Goal: Information Seeking & Learning: Learn about a topic

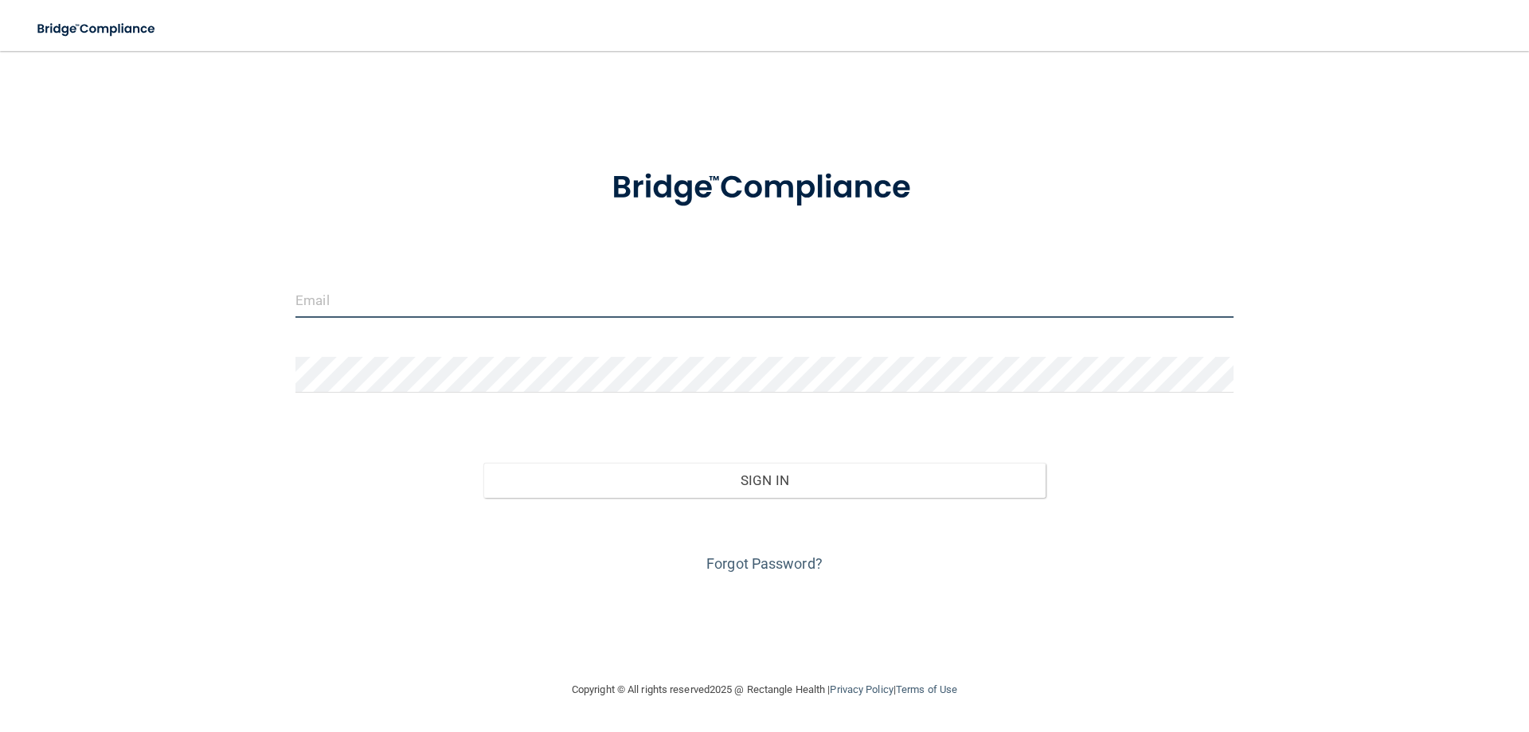
click at [487, 299] on input "email" at bounding box center [764, 300] width 938 height 36
type input "PEC3701@YAHOO.COM"
drag, startPoint x: 248, startPoint y: 290, endPoint x: 9, endPoint y: 295, distance: 239.0
click at [6, 295] on main "PEC3701@YAHOO.COM Invalid email/password. You don't have permission to access t…" at bounding box center [764, 391] width 1529 height 681
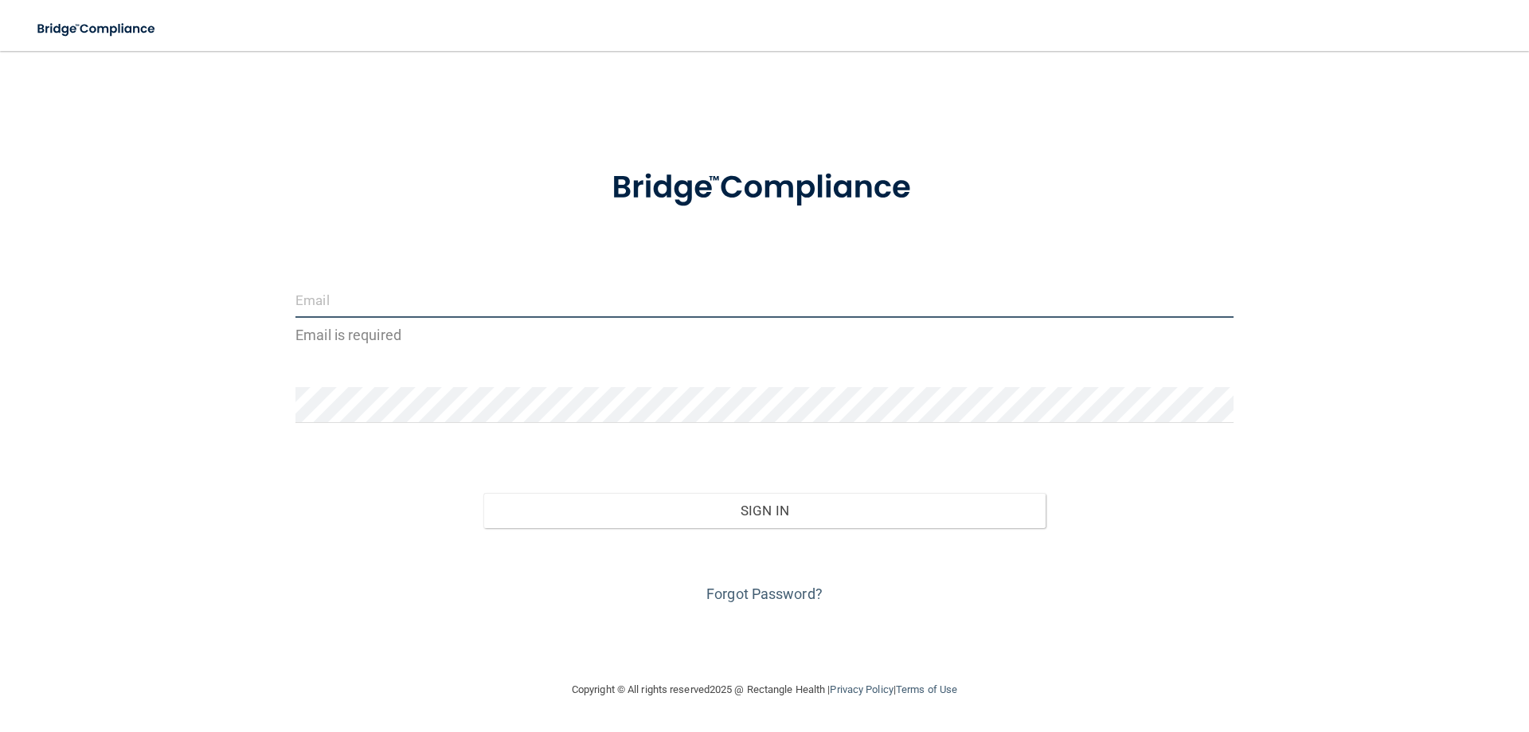
click at [450, 301] on input "email" at bounding box center [764, 300] width 938 height 36
type input "JOELBLASIOLE@GMAIL.COM"
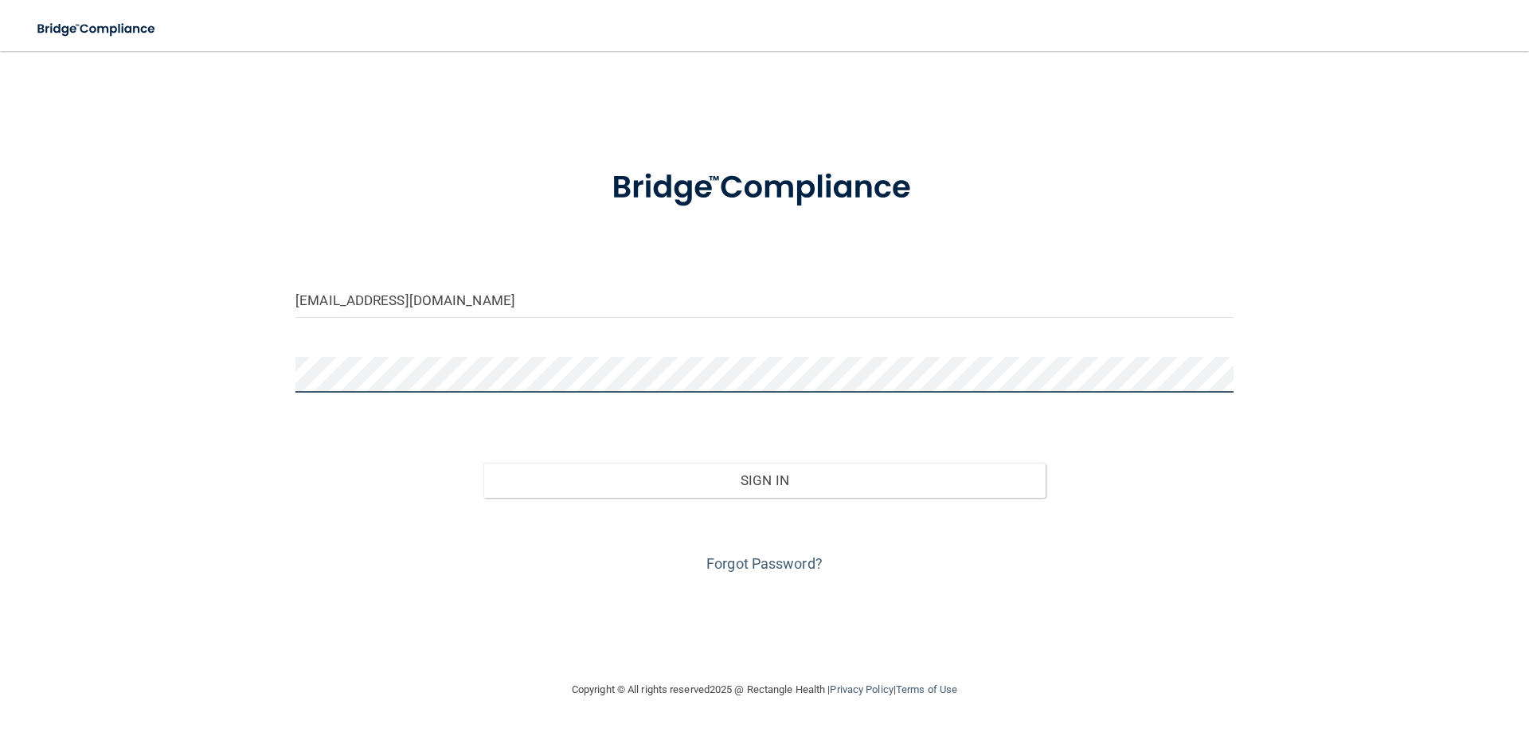
click at [483, 463] on button "Sign In" at bounding box center [764, 480] width 563 height 35
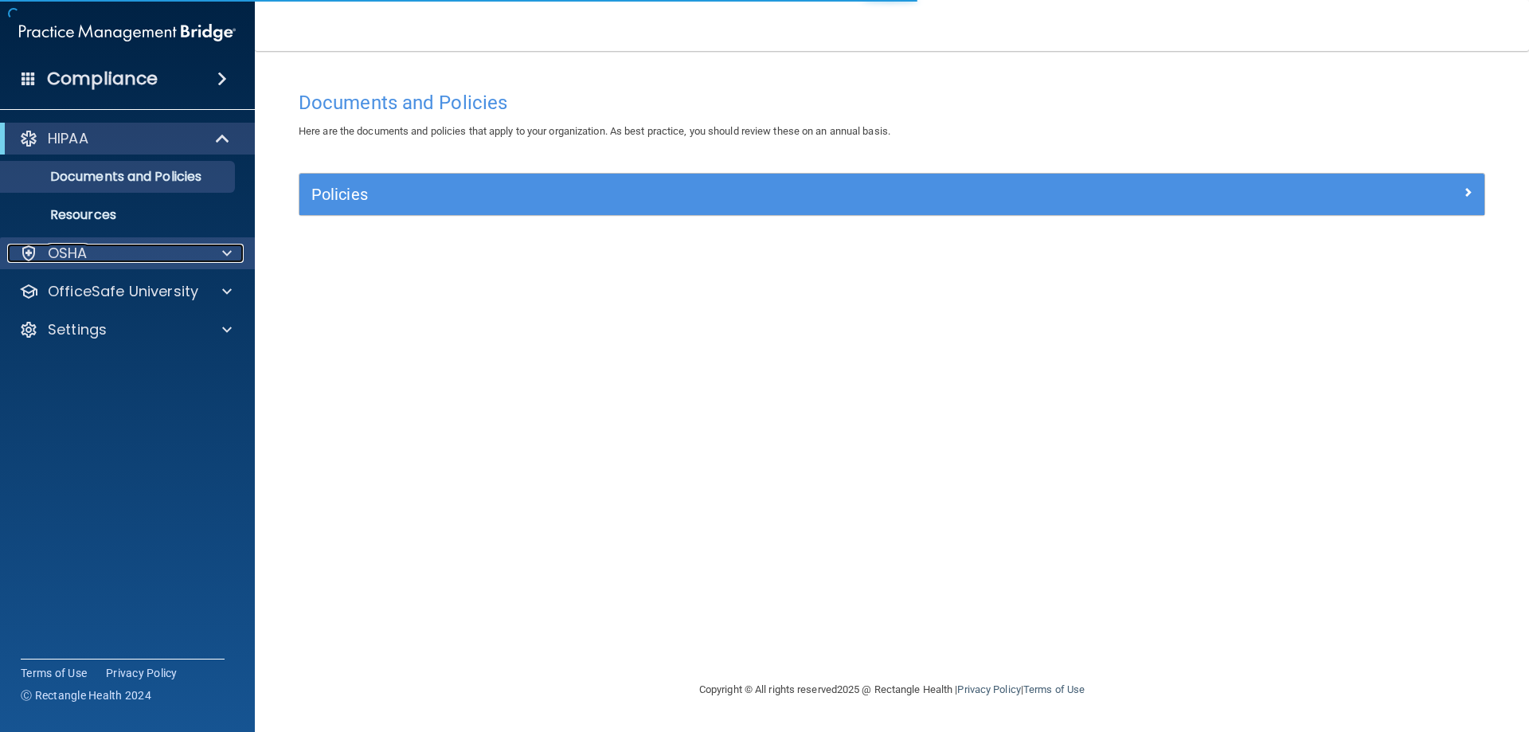
click at [107, 250] on div "OSHA" at bounding box center [105, 253] width 197 height 19
click at [107, 251] on div "OSHA" at bounding box center [105, 253] width 197 height 19
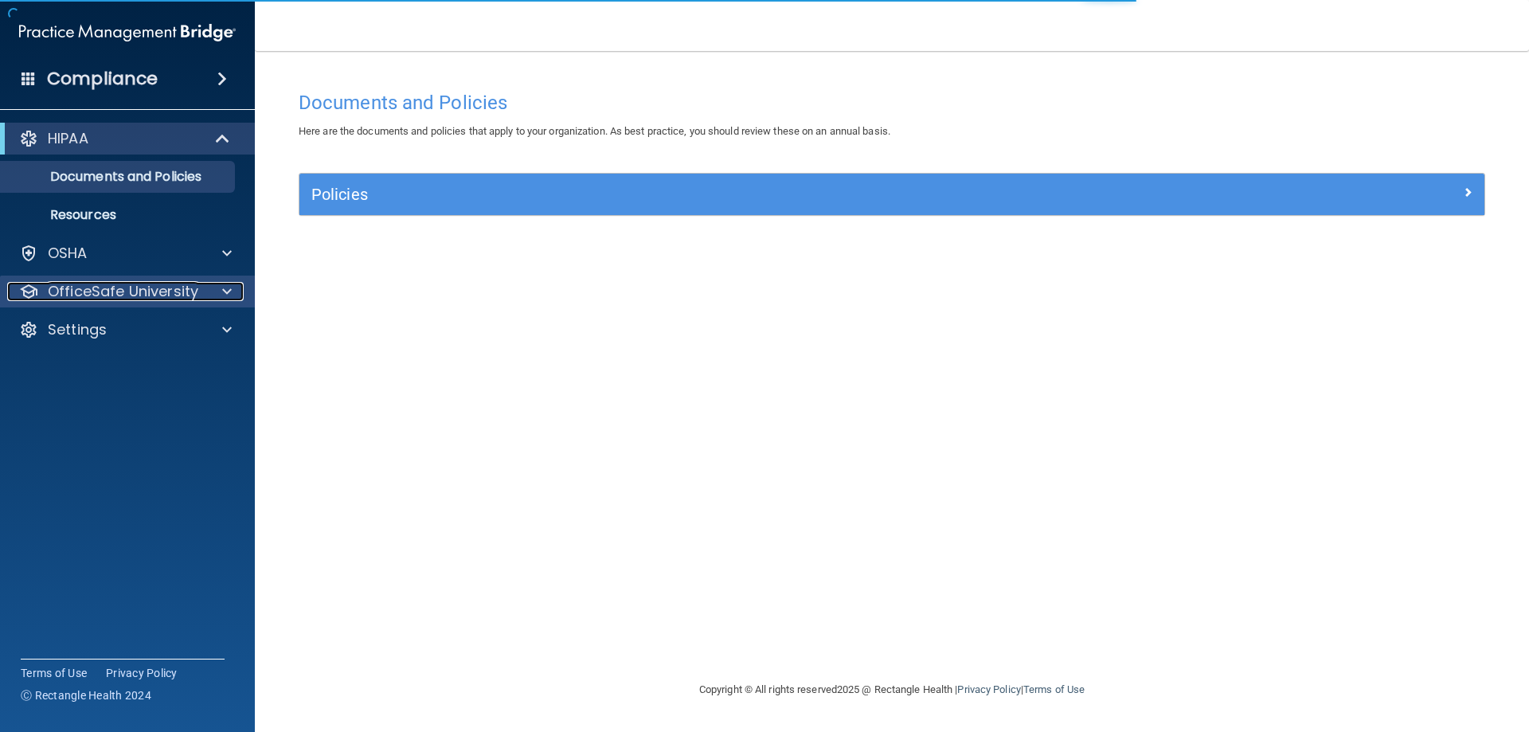
click at [115, 291] on p "OfficeSafe University" at bounding box center [123, 291] width 151 height 19
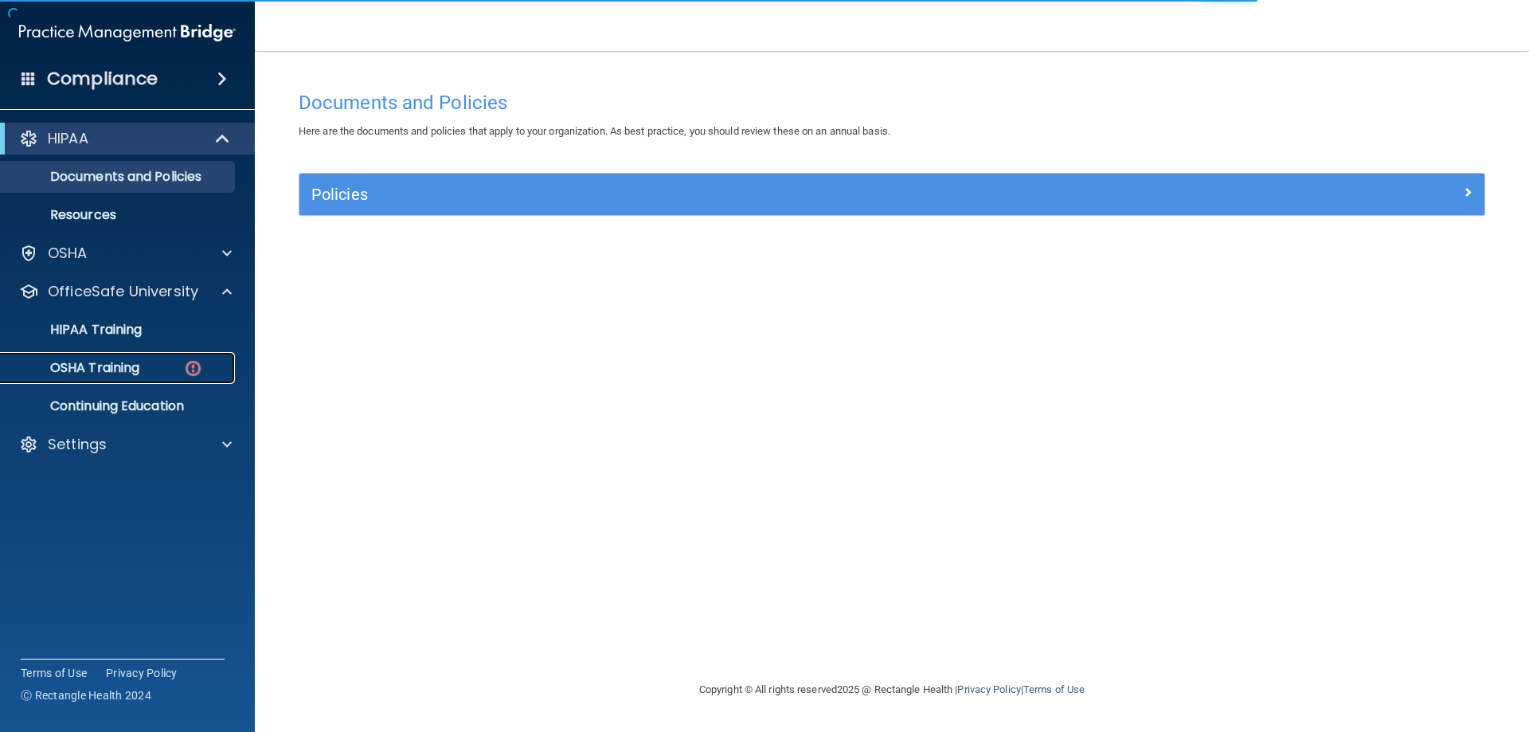
click at [110, 360] on p "OSHA Training" at bounding box center [74, 368] width 129 height 16
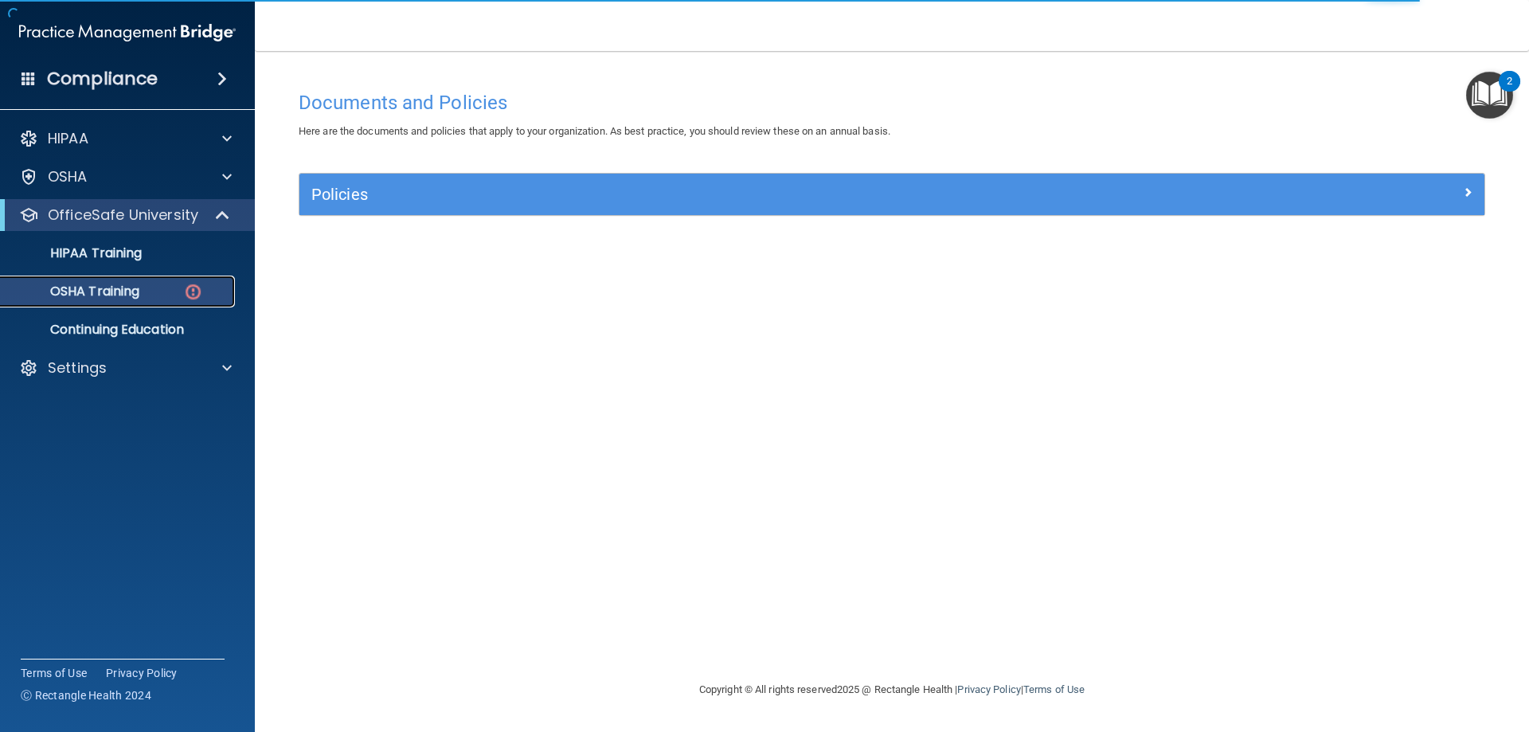
click at [100, 295] on p "OSHA Training" at bounding box center [74, 291] width 129 height 16
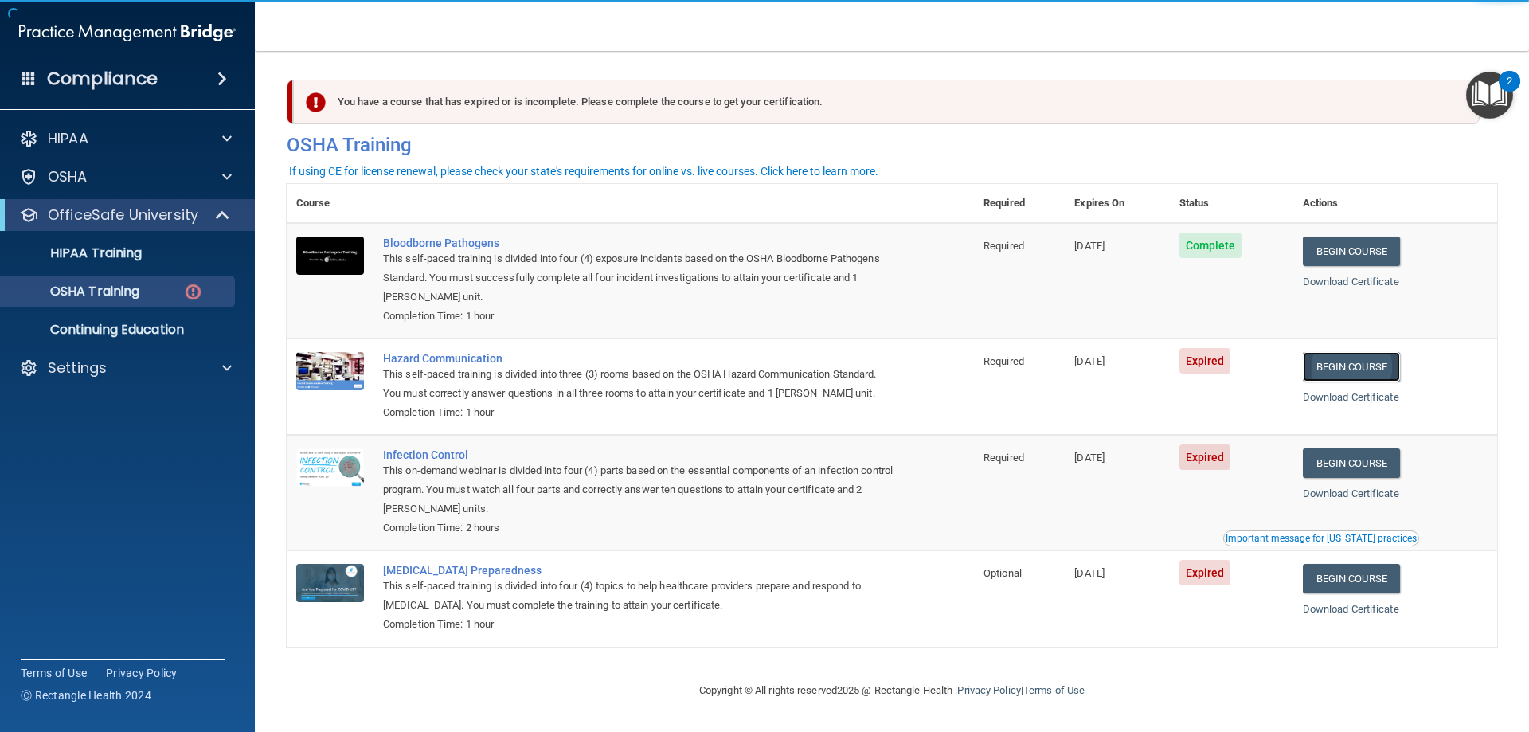
click at [1324, 378] on link "Begin Course" at bounding box center [1351, 366] width 97 height 29
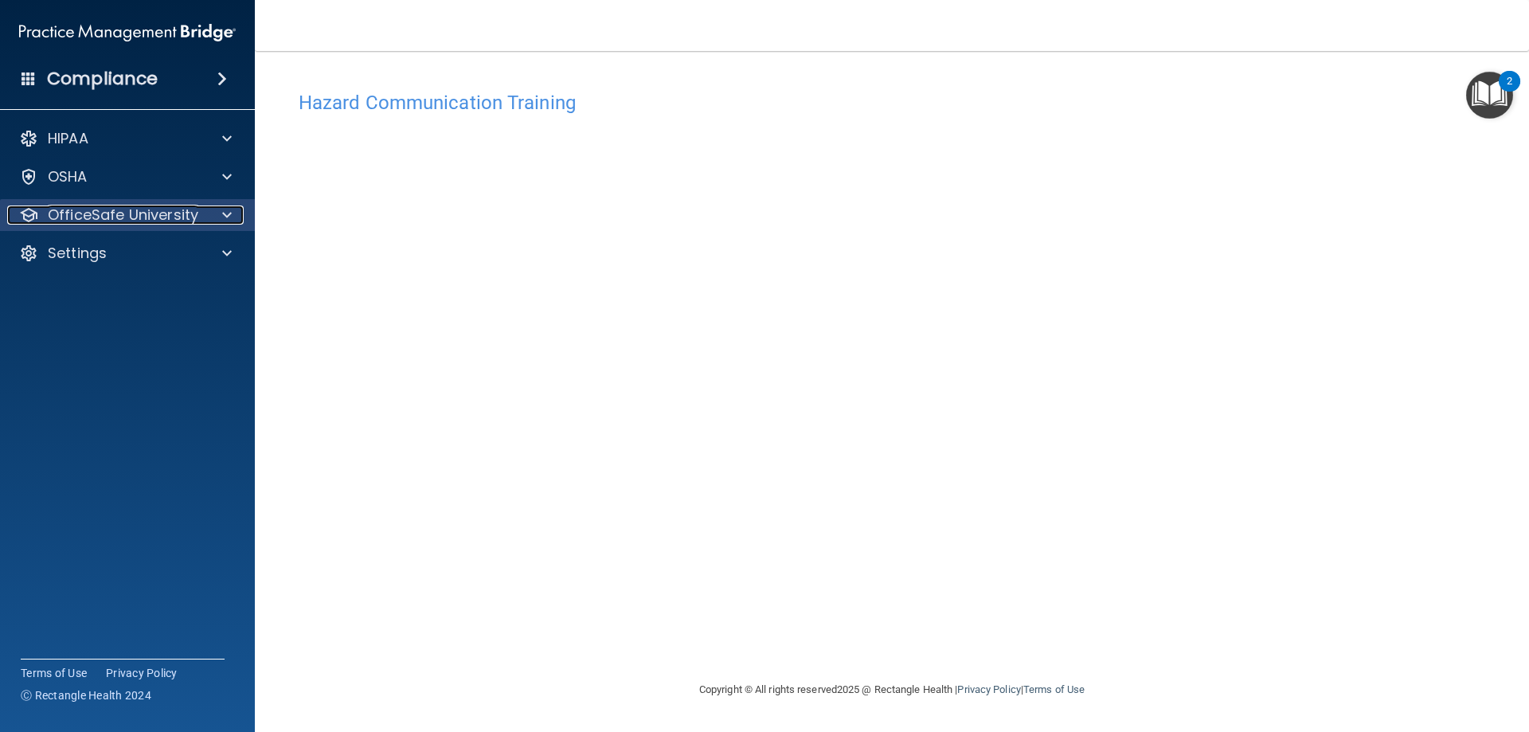
click at [130, 209] on p "OfficeSafe University" at bounding box center [123, 214] width 151 height 19
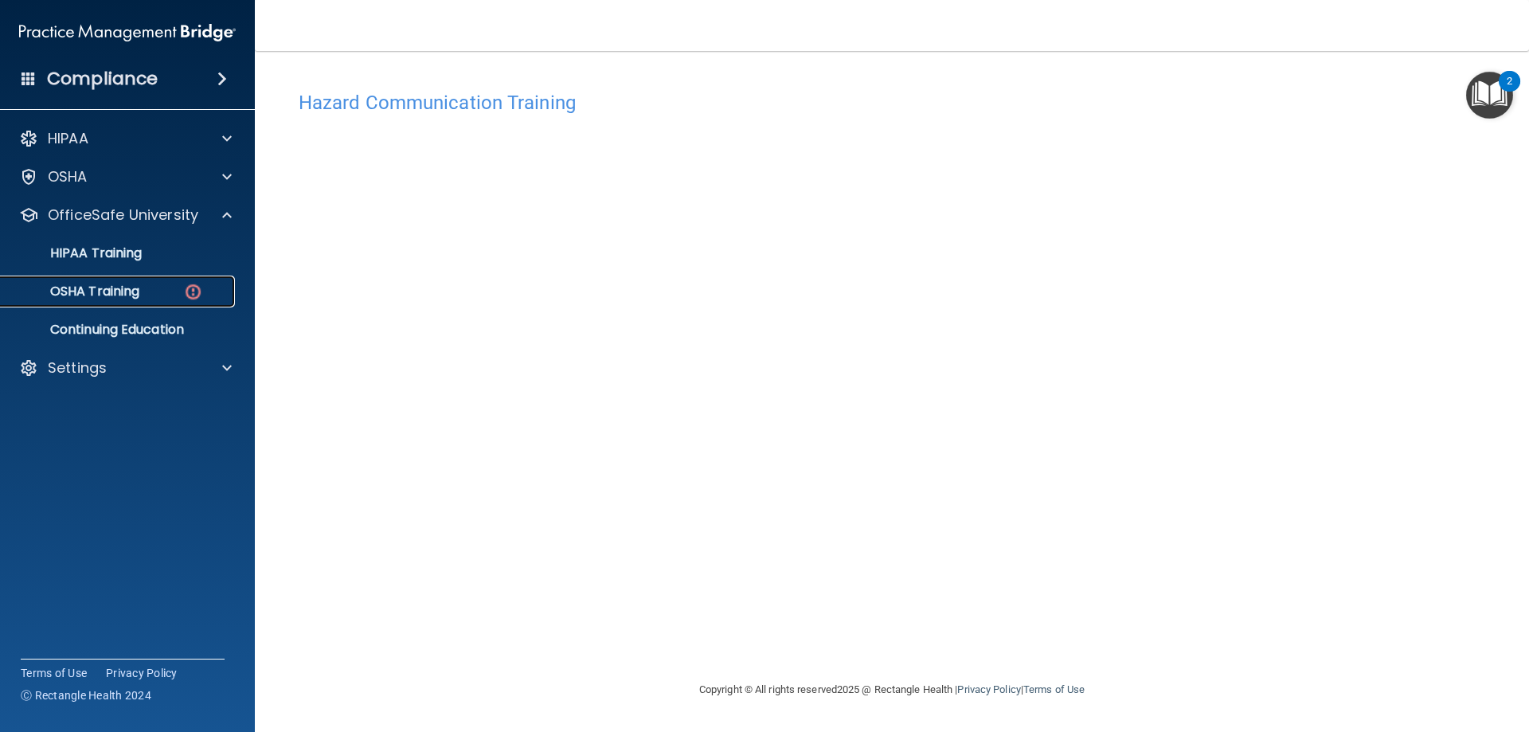
click at [130, 300] on link "OSHA Training" at bounding box center [109, 292] width 251 height 32
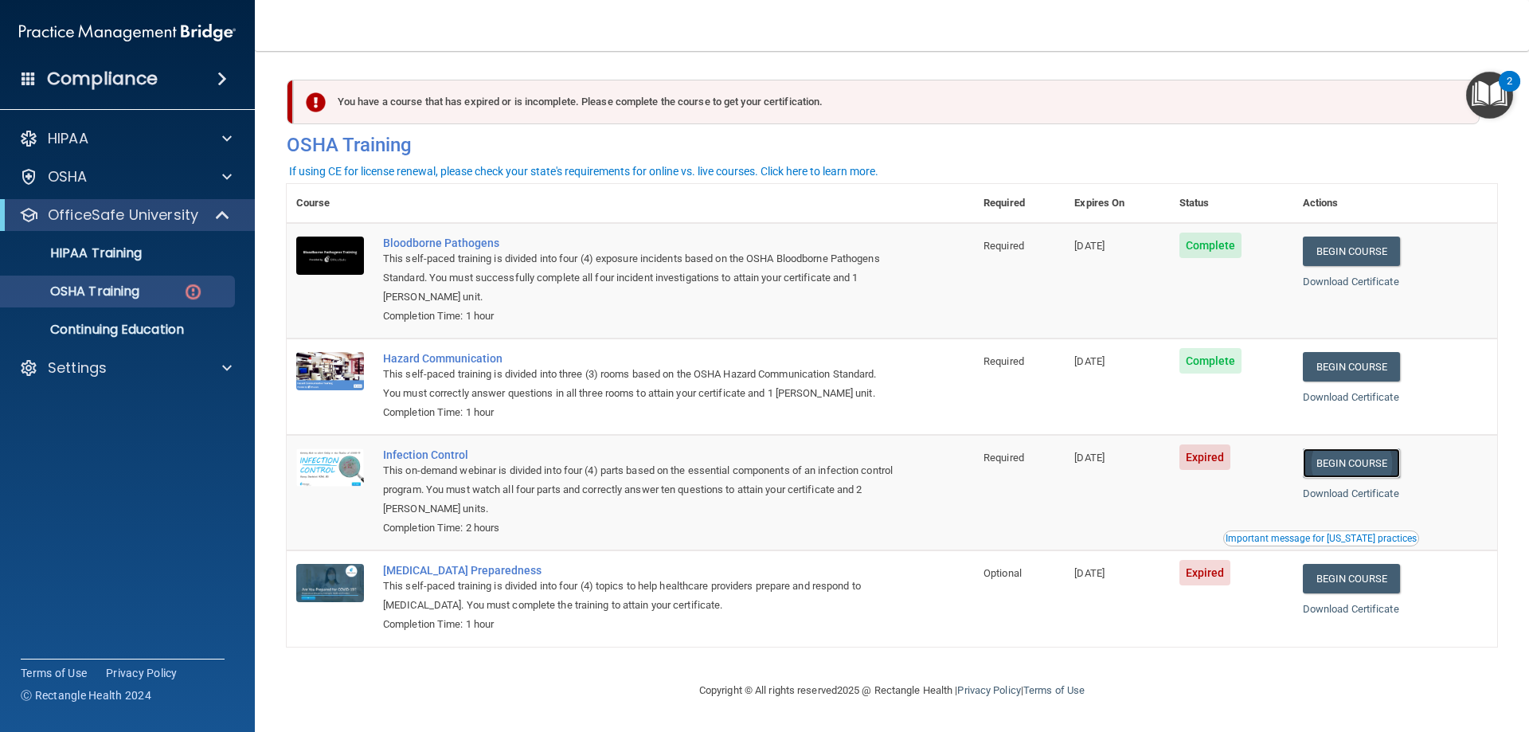
click at [1303, 478] on link "Begin Course" at bounding box center [1351, 462] width 97 height 29
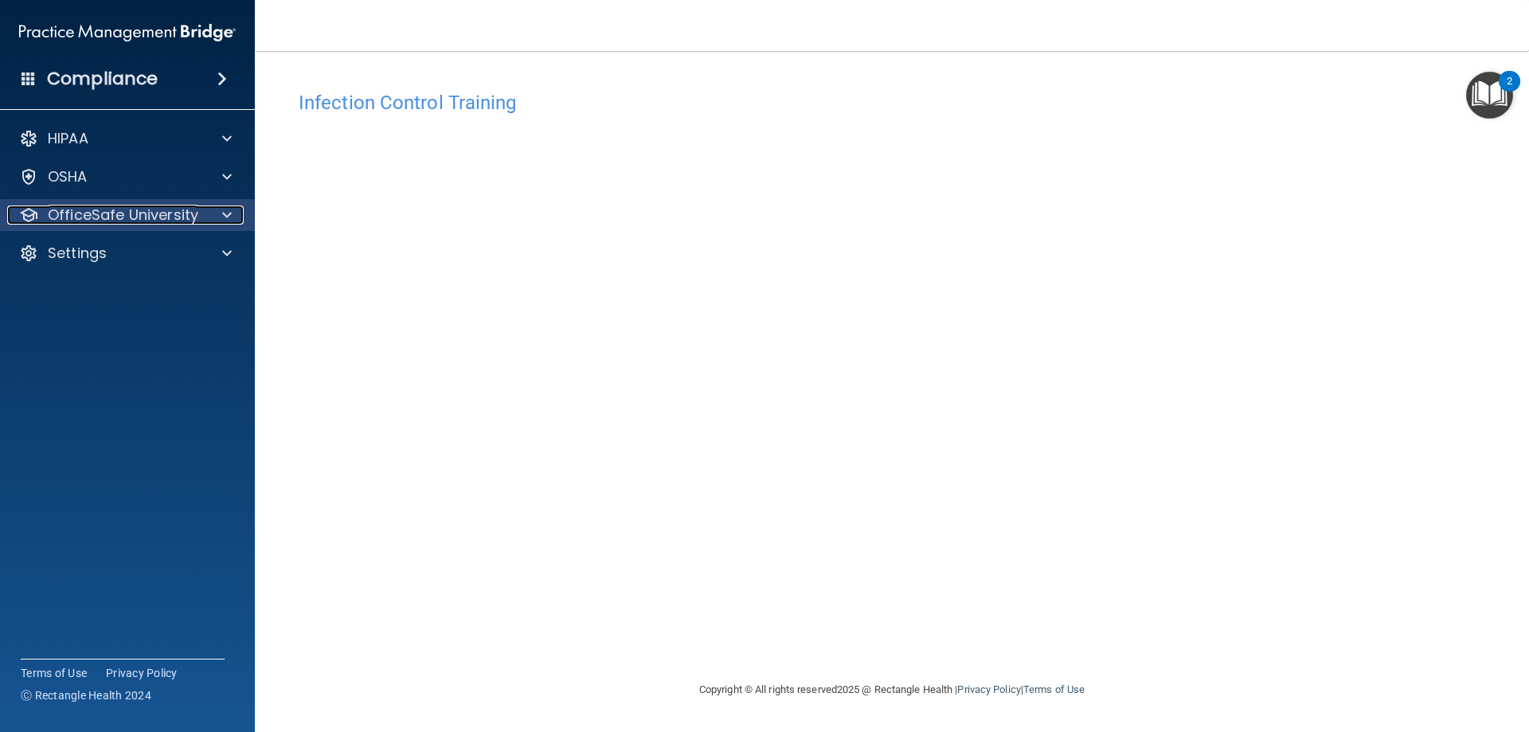
click at [105, 218] on p "OfficeSafe University" at bounding box center [123, 214] width 151 height 19
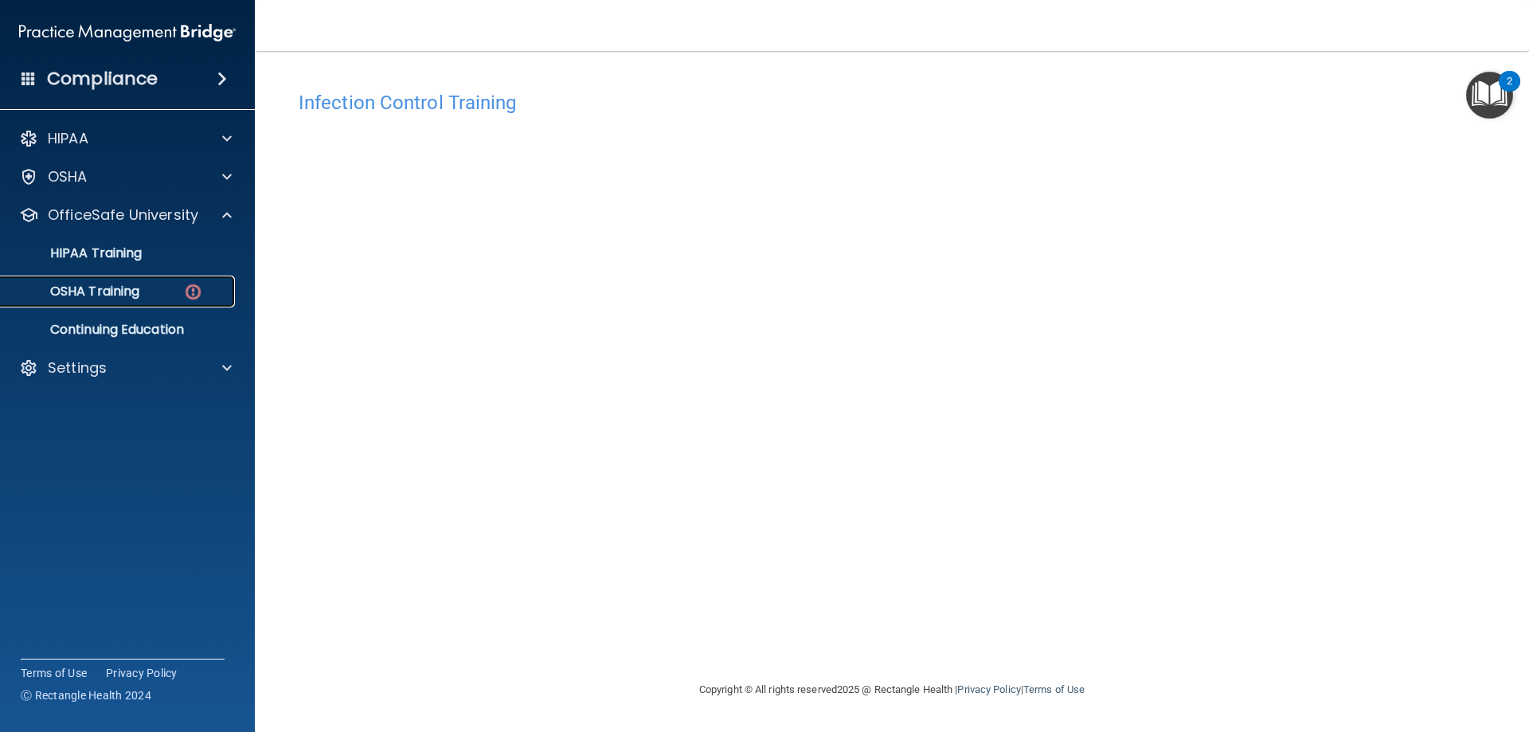
click at [151, 295] on div "OSHA Training" at bounding box center [118, 291] width 217 height 16
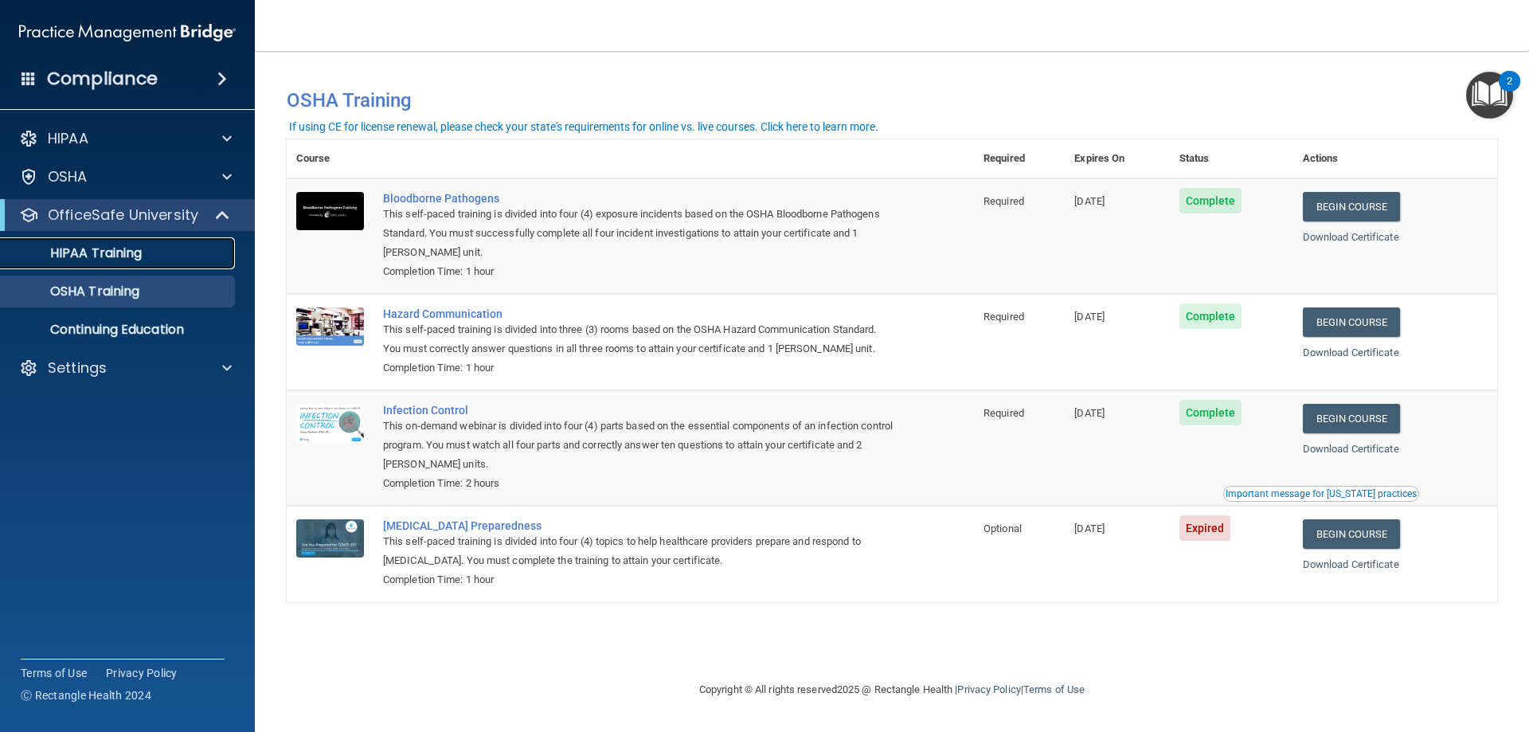
click at [97, 245] on p "HIPAA Training" at bounding box center [75, 253] width 131 height 16
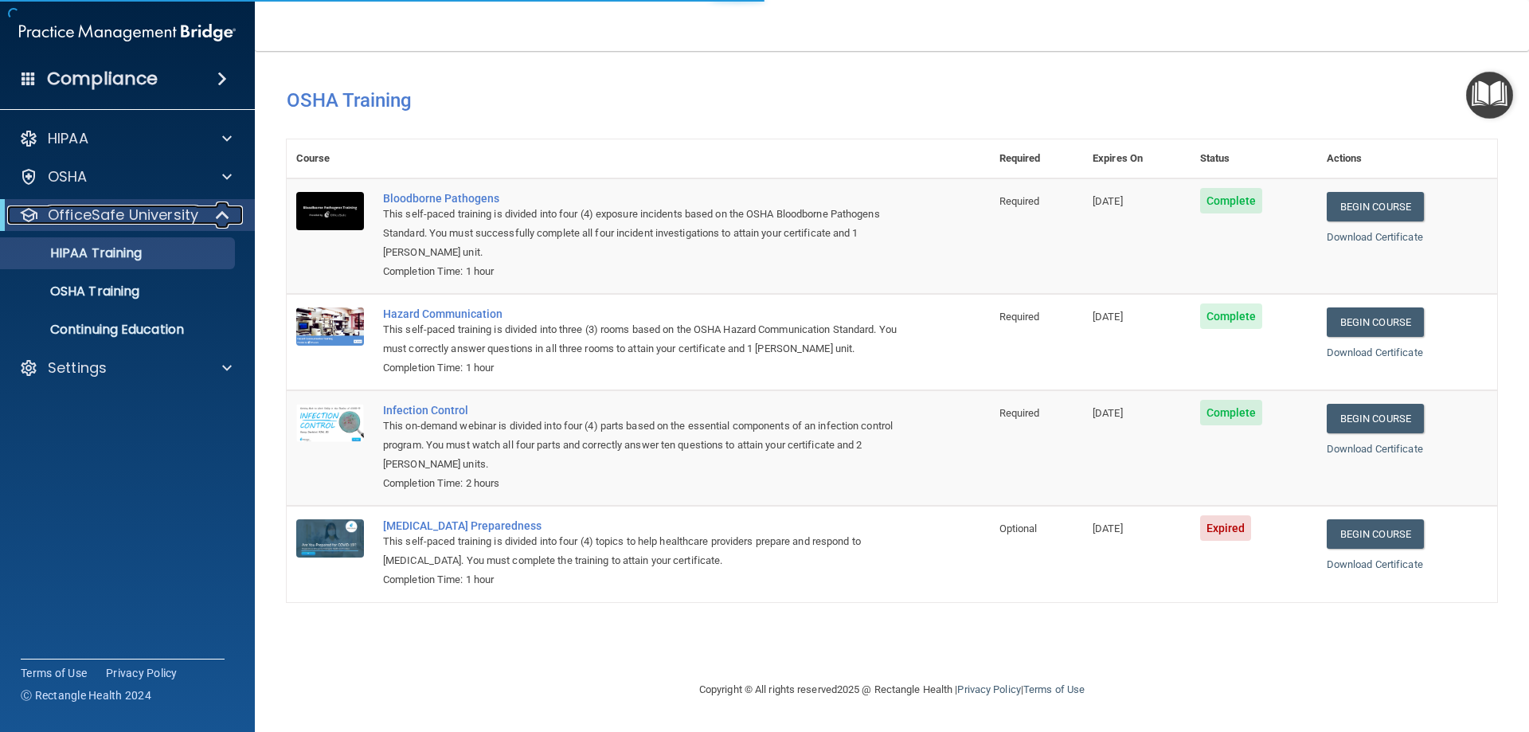
click at [123, 221] on p "OfficeSafe University" at bounding box center [123, 214] width 151 height 19
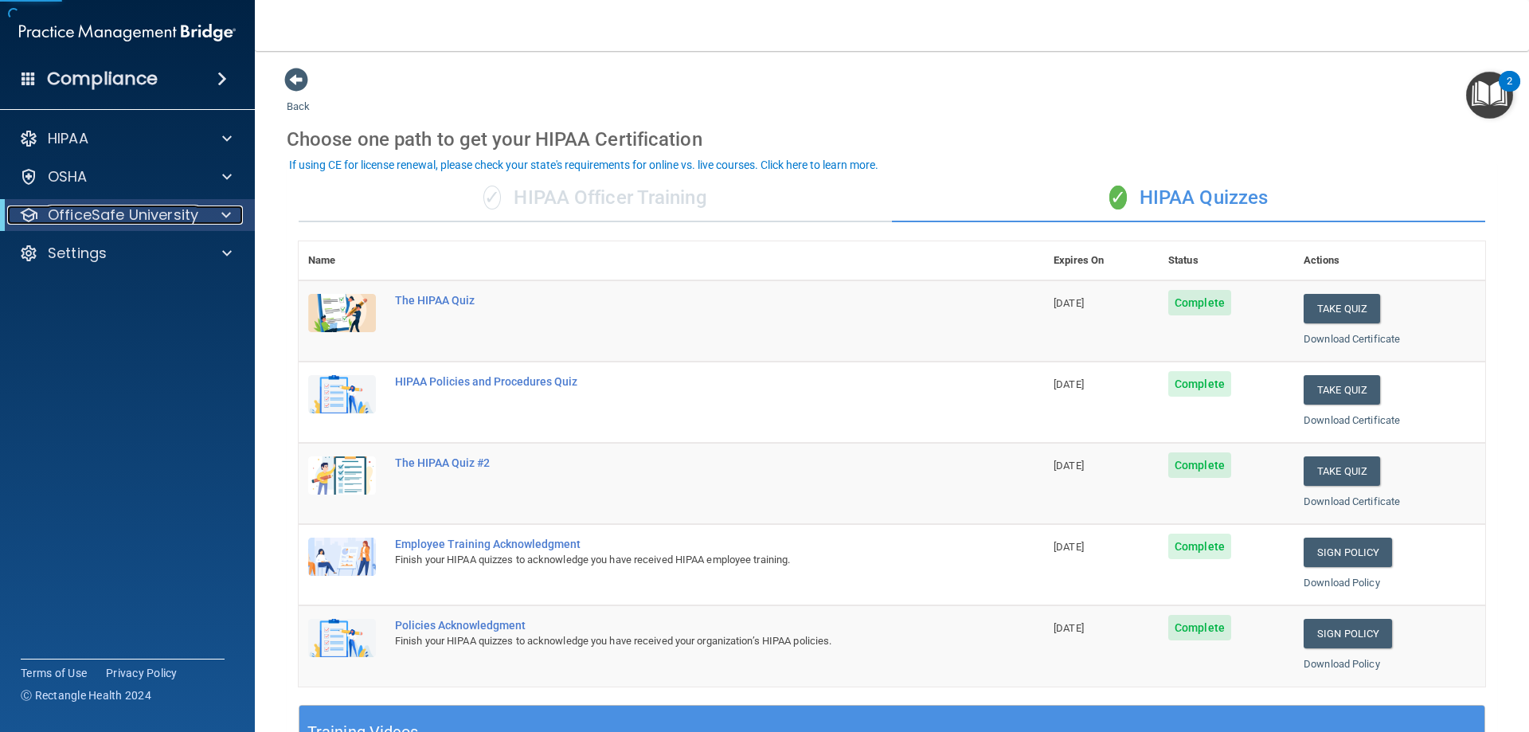
click at [96, 217] on p "OfficeSafe University" at bounding box center [123, 214] width 151 height 19
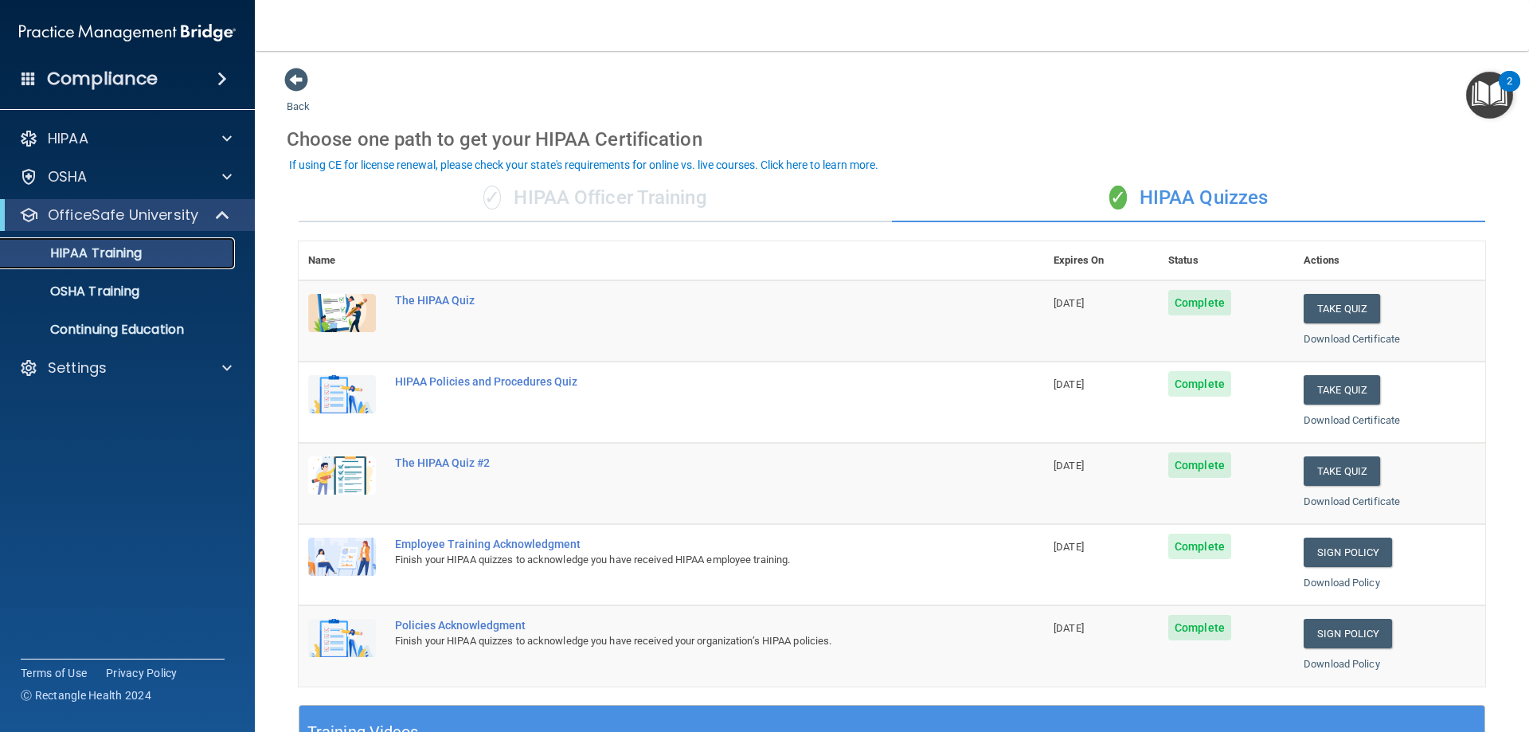
click at [123, 260] on p "HIPAA Training" at bounding box center [75, 253] width 131 height 16
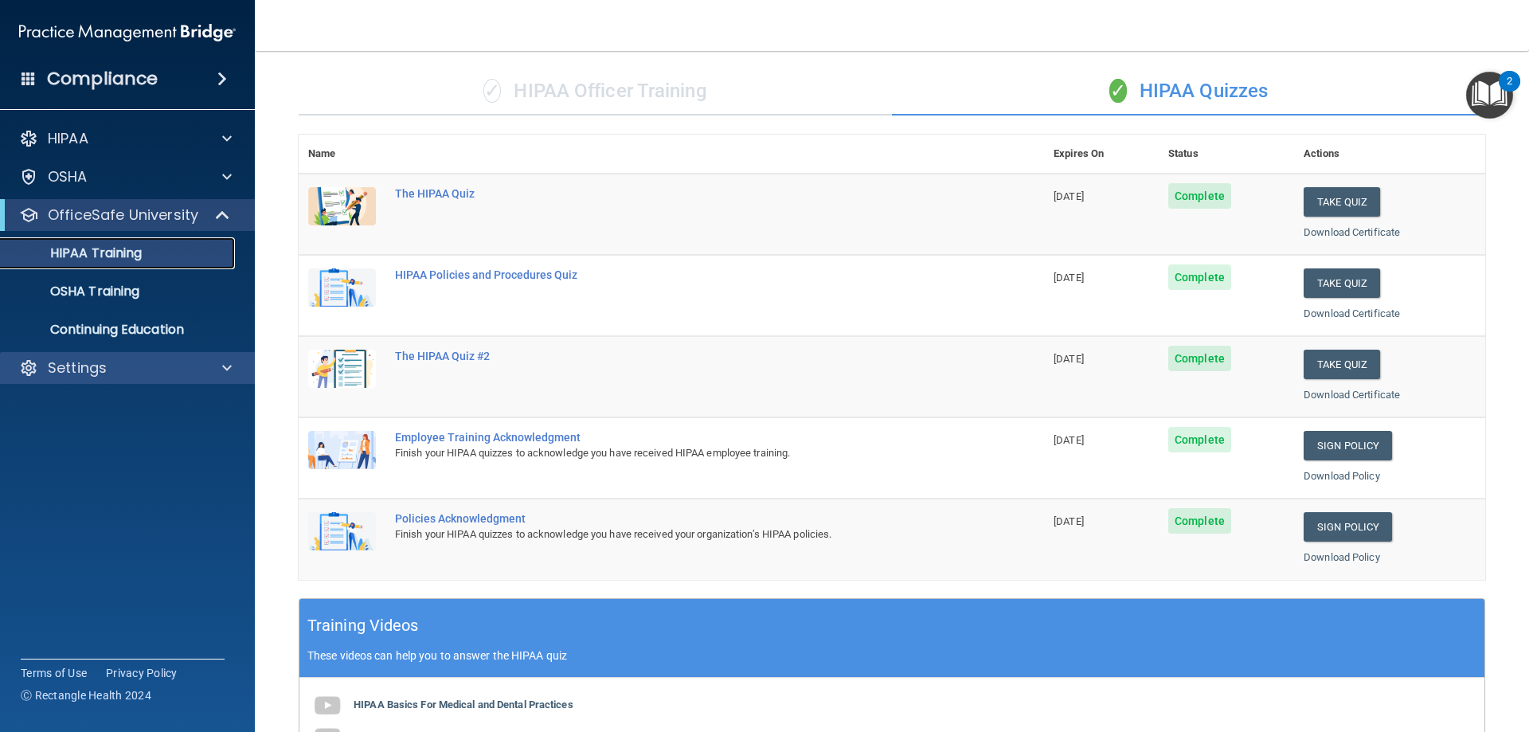
scroll to position [10, 0]
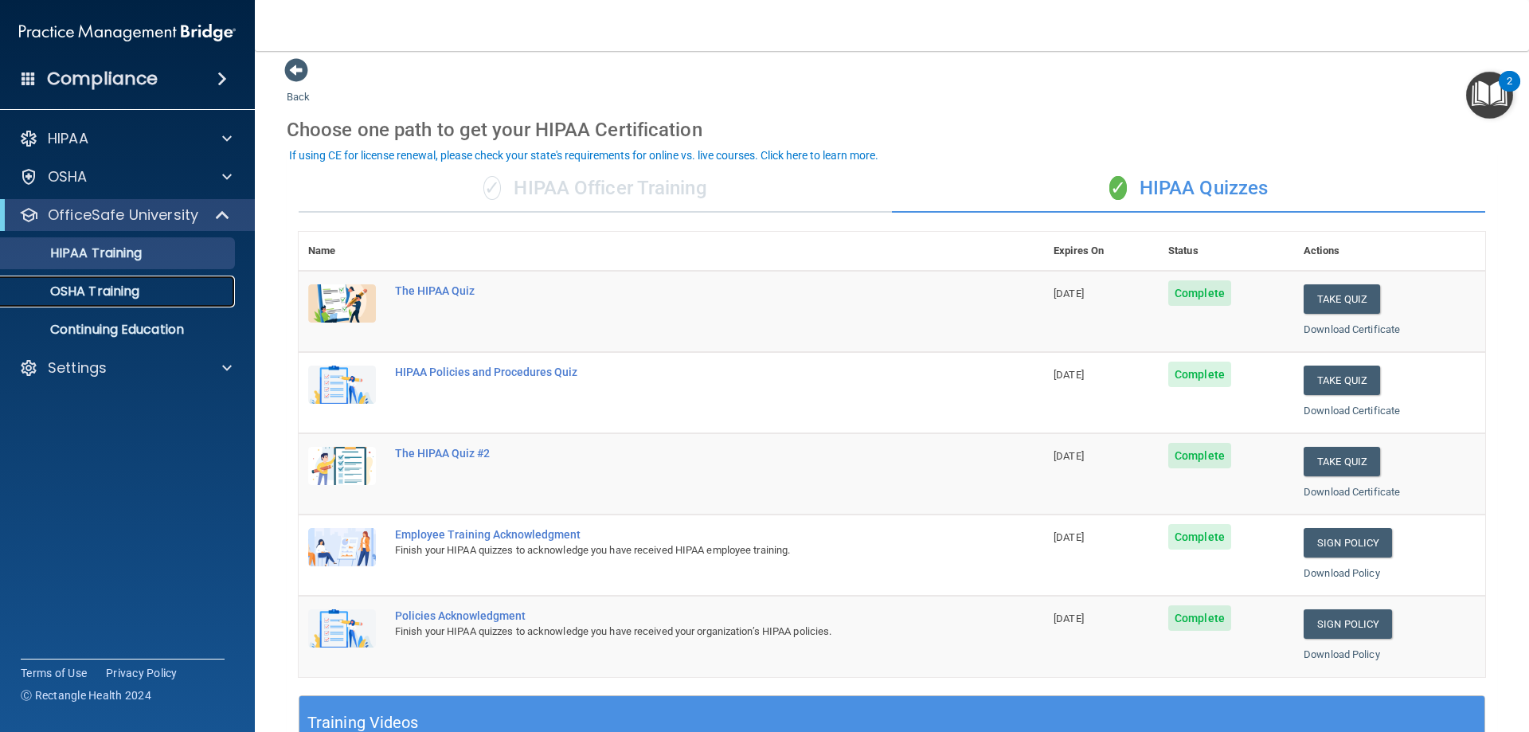
click at [111, 284] on p "OSHA Training" at bounding box center [74, 291] width 129 height 16
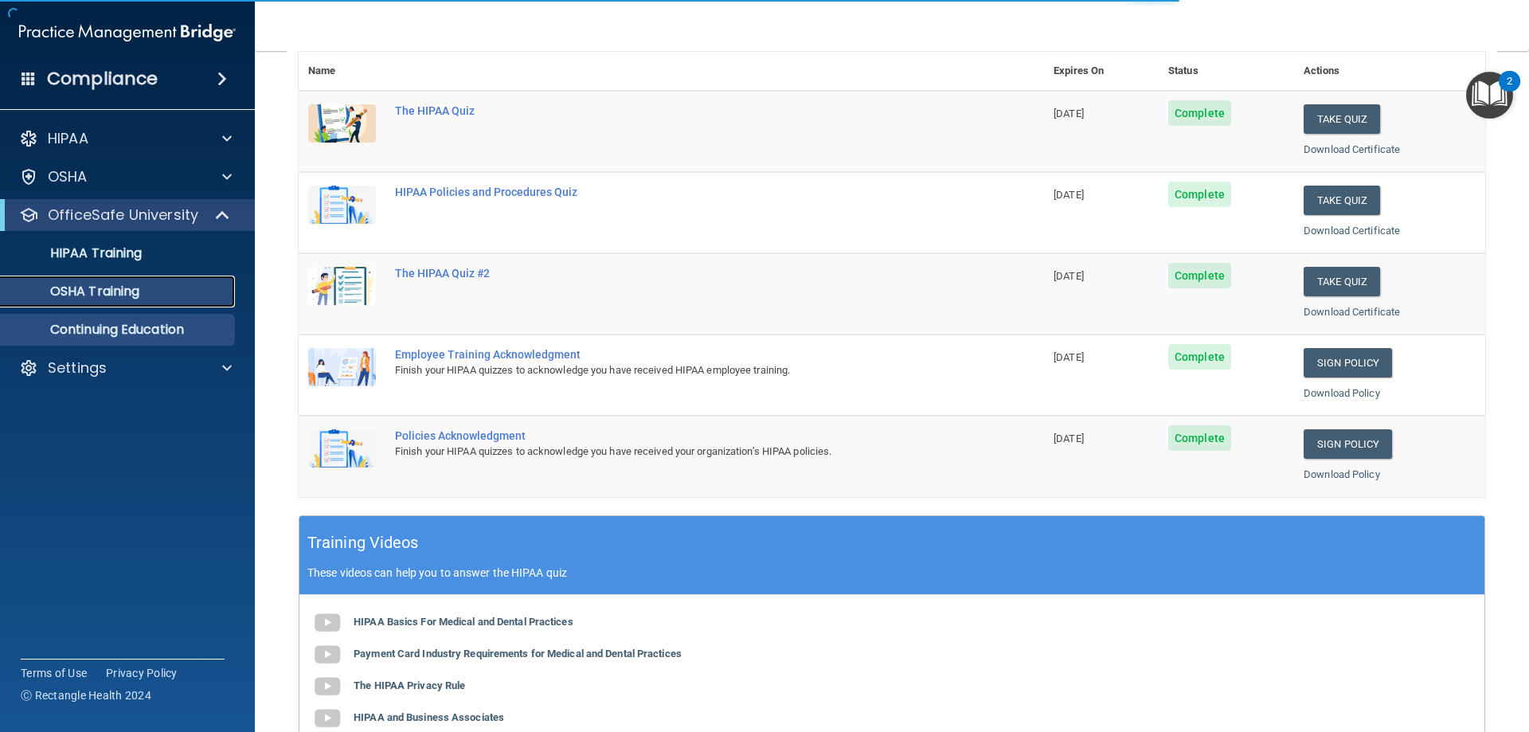
scroll to position [169, 0]
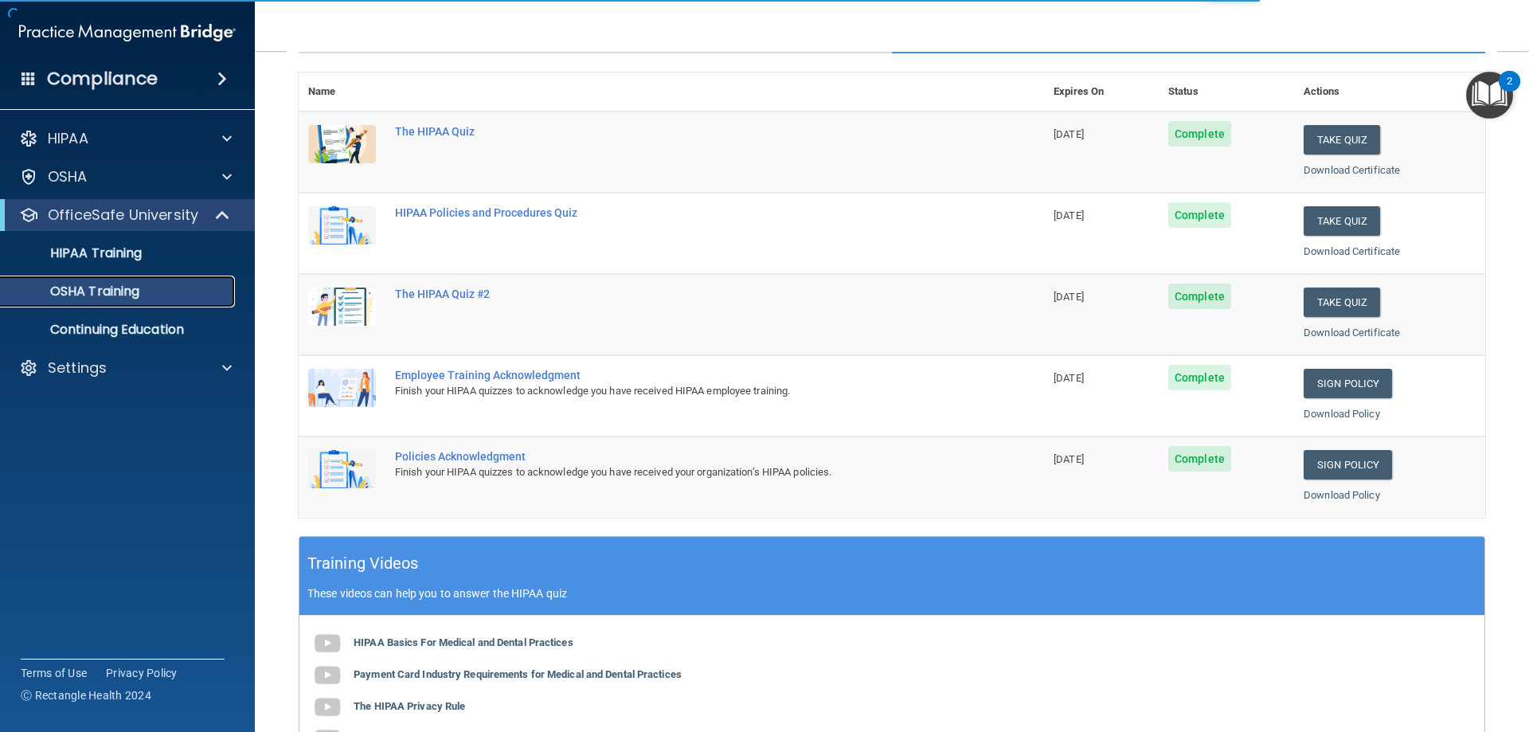
click at [98, 292] on p "OSHA Training" at bounding box center [74, 291] width 129 height 16
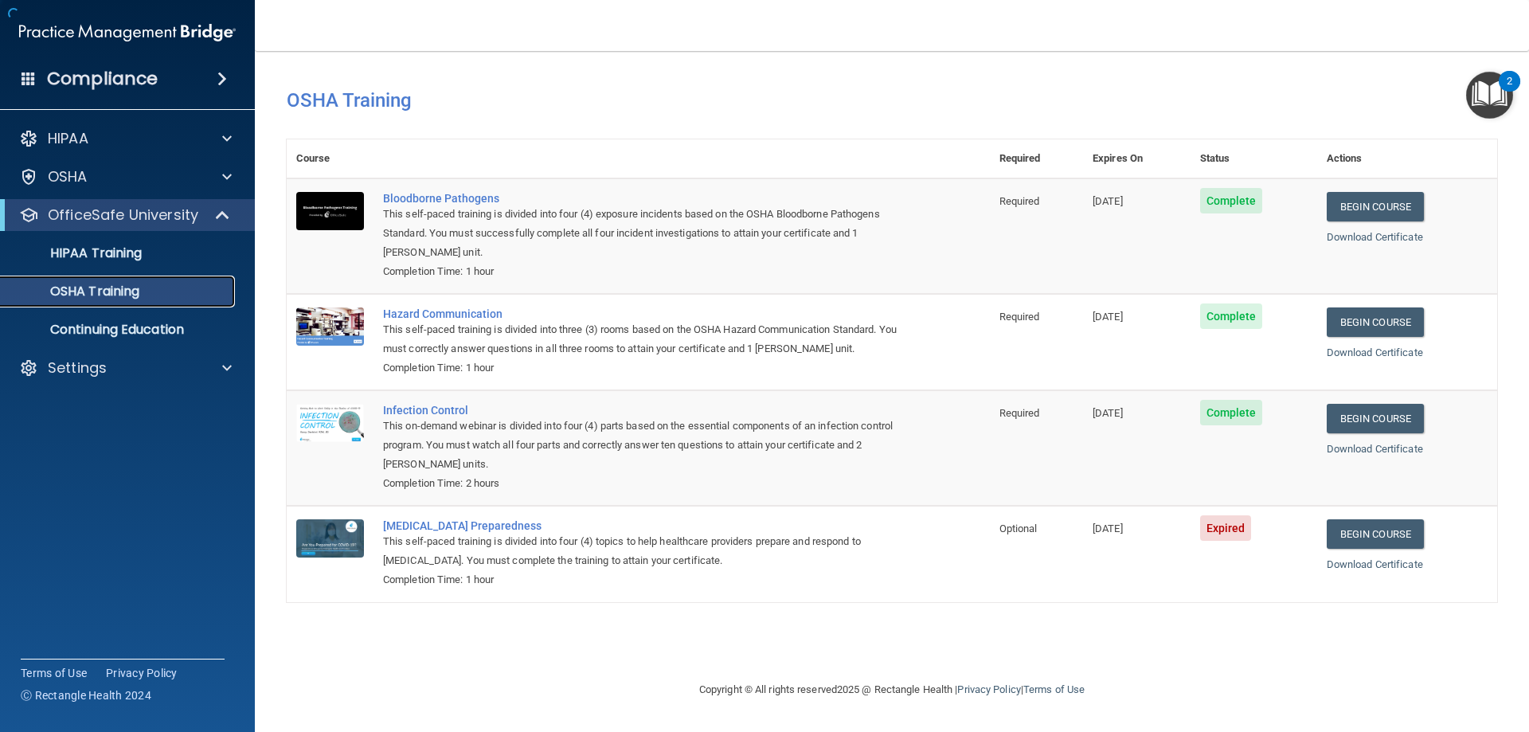
scroll to position [0, 0]
